Goal: Transaction & Acquisition: Purchase product/service

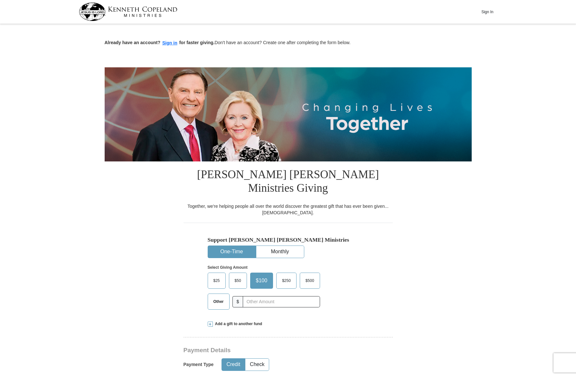
click at [218, 297] on span "Other" at bounding box center [218, 302] width 17 height 10
click at [0, 0] on input "Other" at bounding box center [0, 0] width 0 height 0
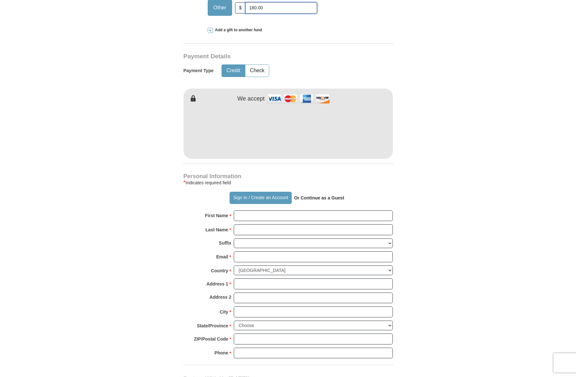
scroll to position [294, 0]
type input "180.00"
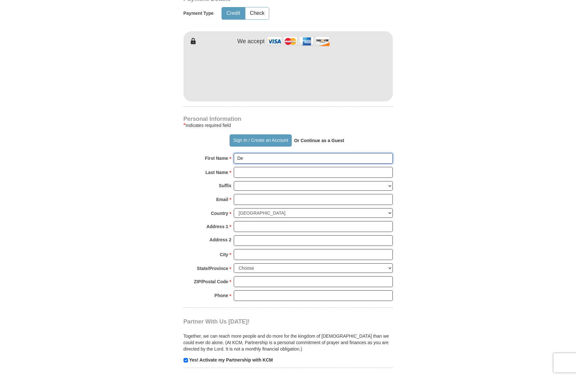
scroll to position [352, 0]
type input "[PERSON_NAME]"
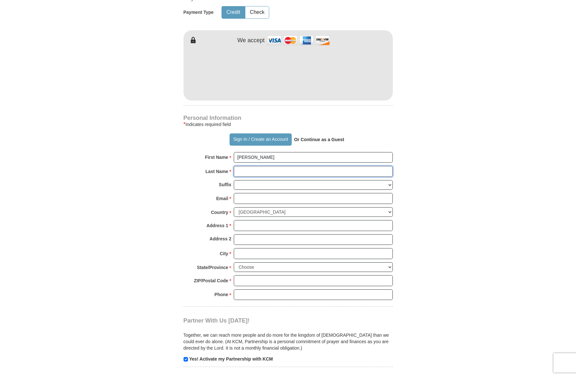
type input "[PERSON_NAME]"
type input "[EMAIL_ADDRESS][DOMAIN_NAME]"
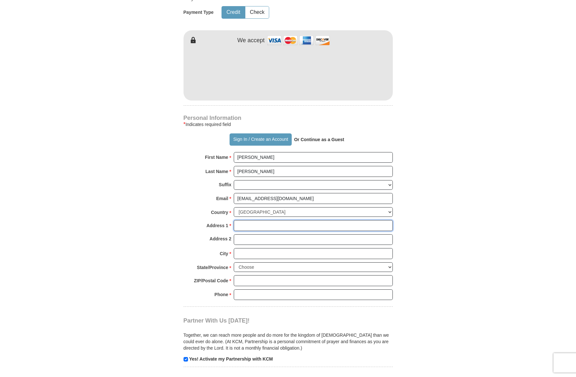
type input "[STREET_ADDRESS]"
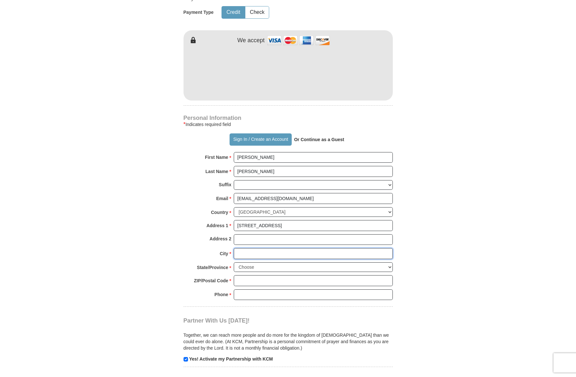
type input "[GEOGRAPHIC_DATA]"
select select "AZ"
type input "85713"
drag, startPoint x: 250, startPoint y: 272, endPoint x: 266, endPoint y: 272, distance: 15.8
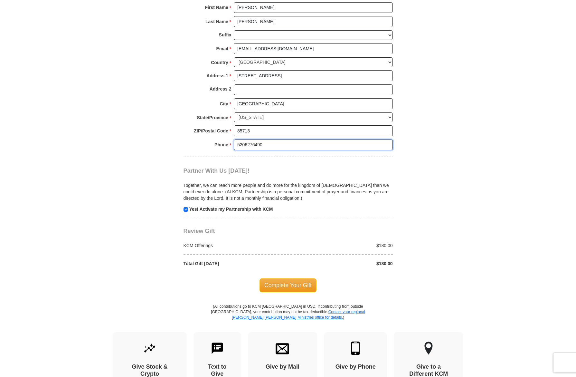
scroll to position [505, 0]
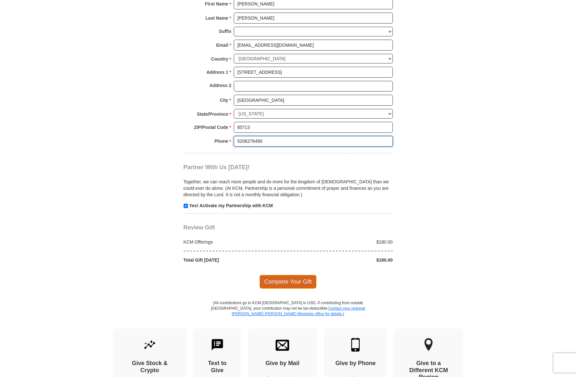
type input "5206276490"
click at [281, 275] on span "Complete Your Gift" at bounding box center [288, 282] width 57 height 14
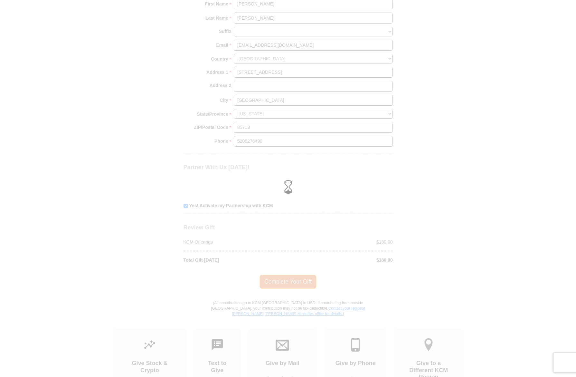
scroll to position [505, 0]
